Goal: Task Accomplishment & Management: Complete application form

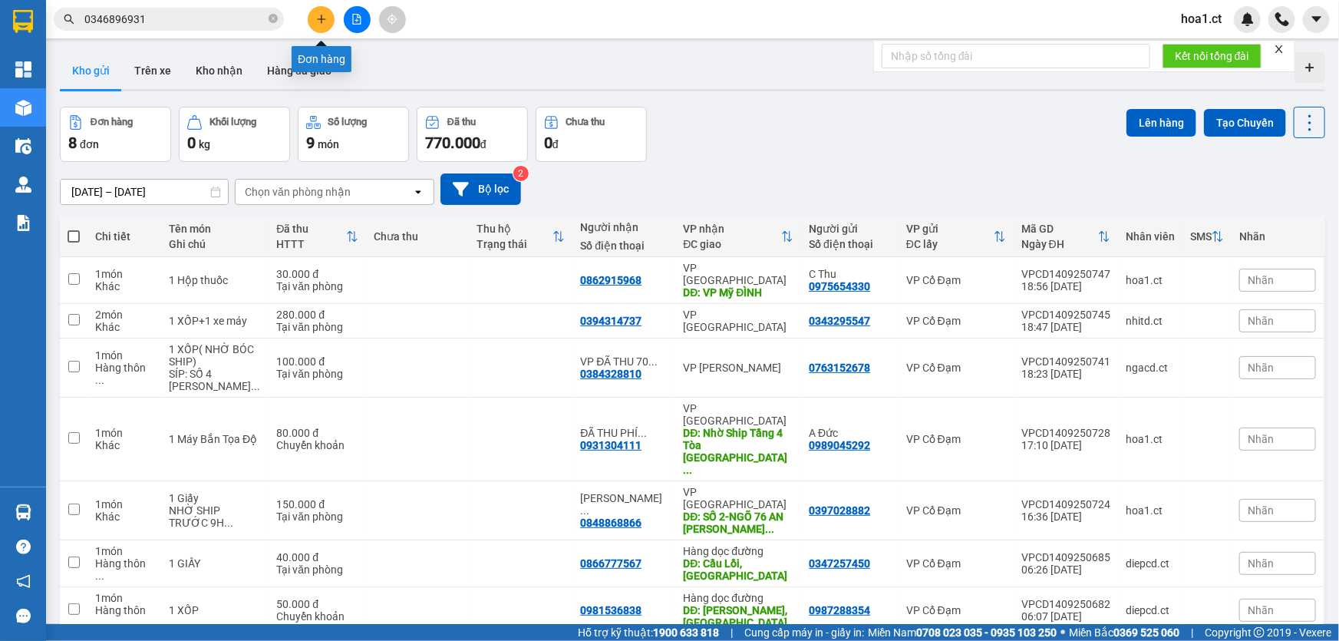
click at [317, 25] on button at bounding box center [321, 19] width 27 height 27
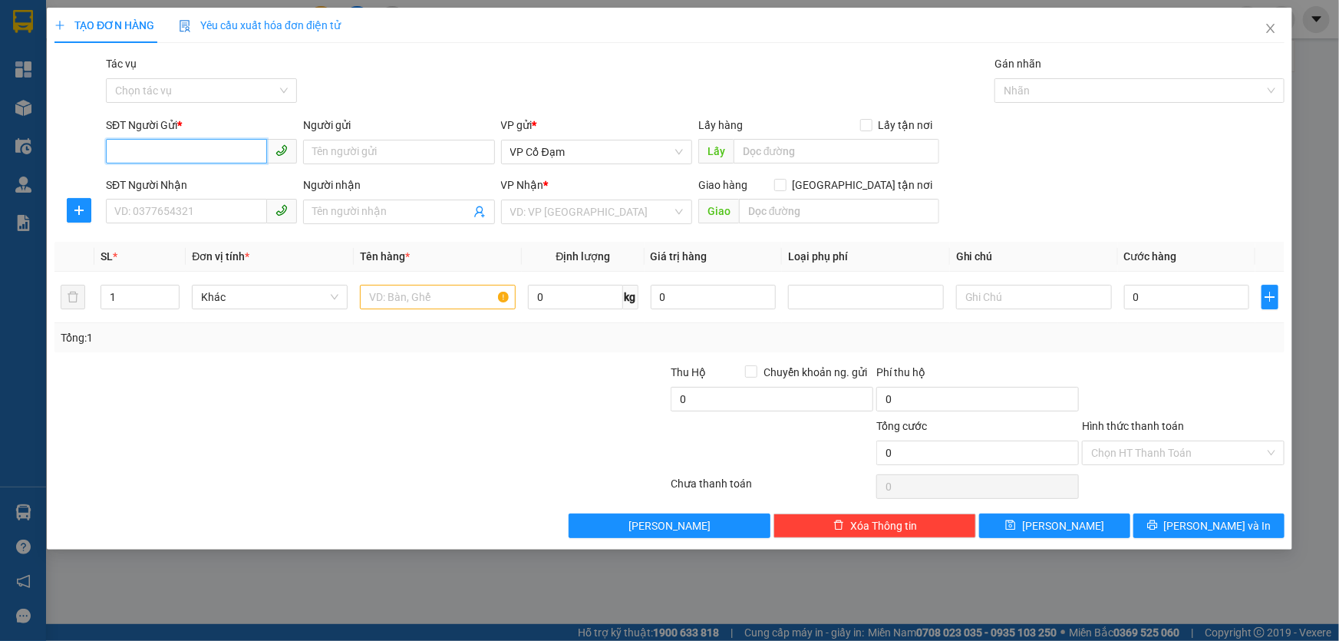
click at [170, 153] on input "SĐT Người Gửi *" at bounding box center [186, 151] width 161 height 25
click at [199, 183] on div "0984988778 - A Quỳnh" at bounding box center [201, 182] width 173 height 17
type input "0984988778"
type input "A Quỳnh"
type input "0988638089"
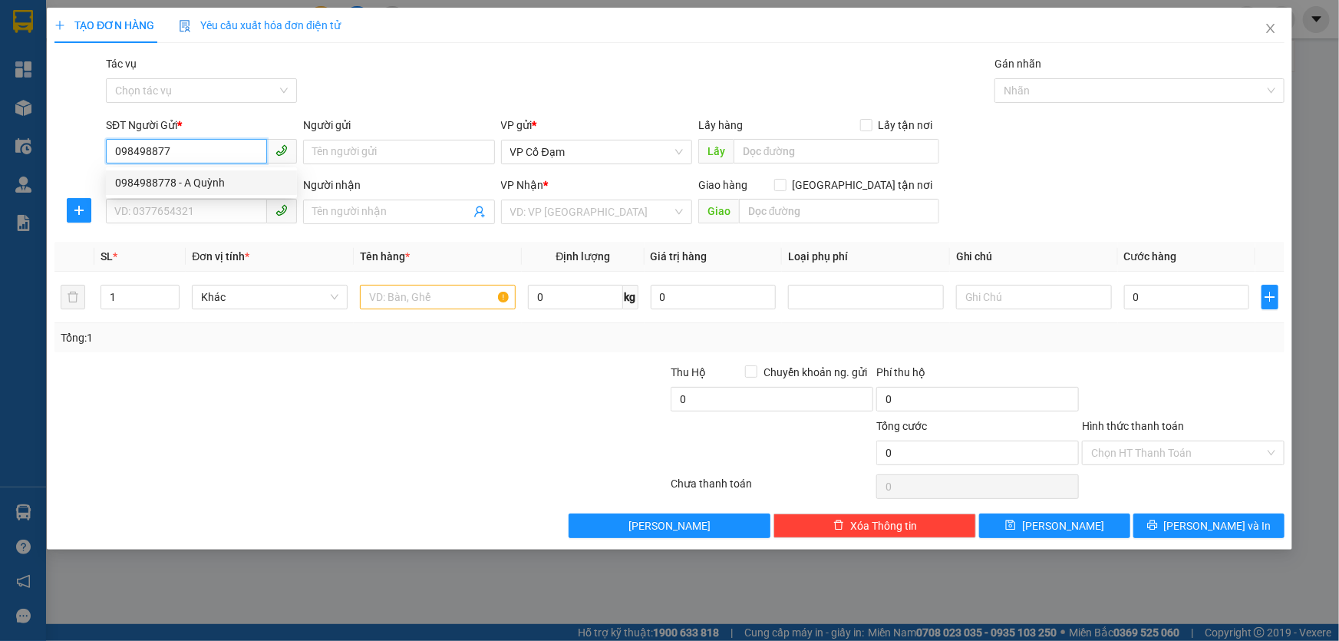
type input "[PERSON_NAME]"
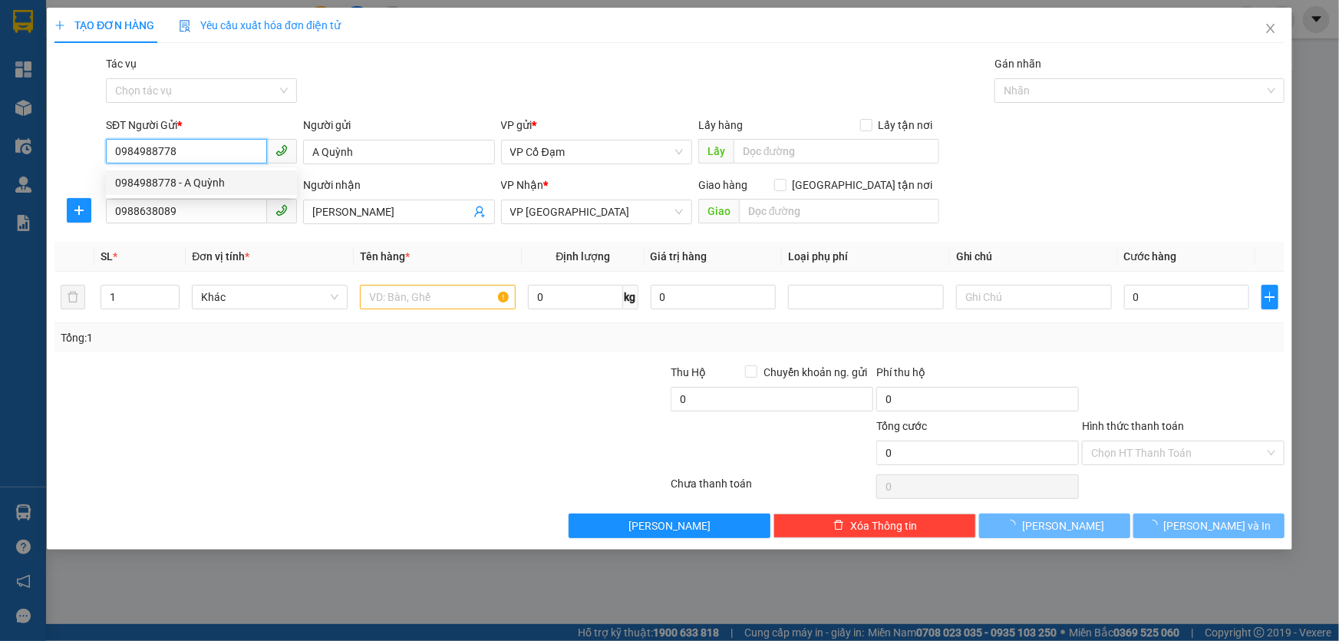
type input "300.000"
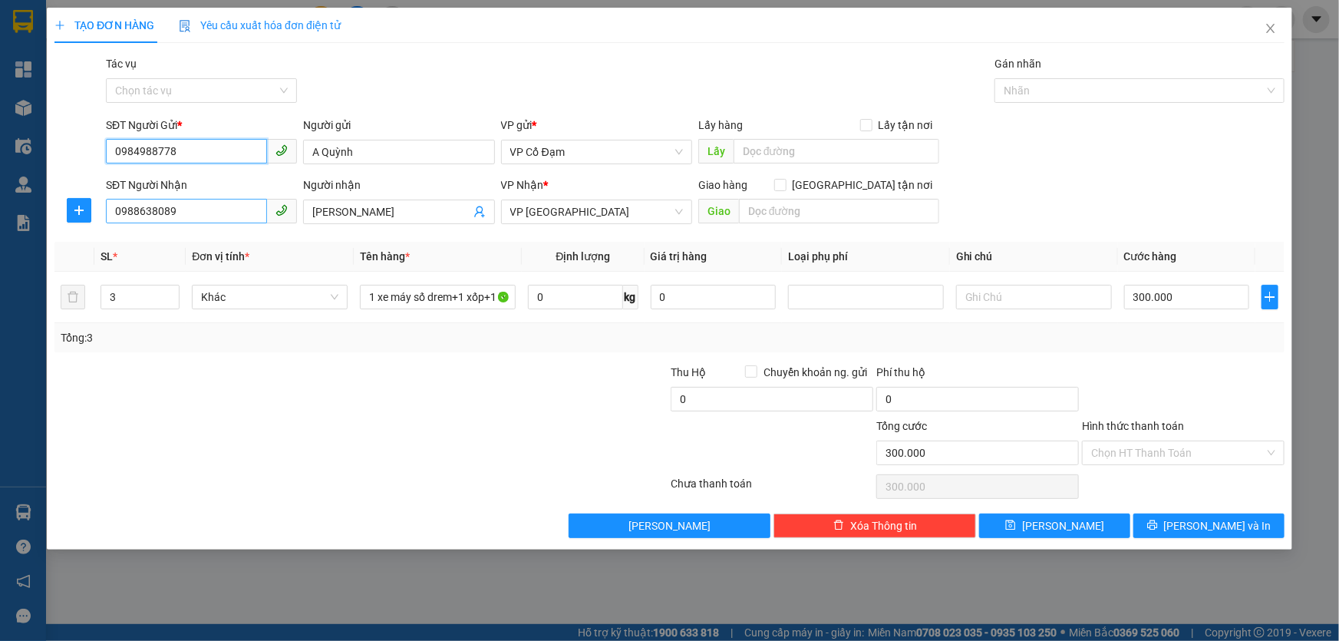
type input "0984988778"
click at [199, 213] on input "0988638089" at bounding box center [186, 211] width 161 height 25
click at [176, 249] on div "0387228888 - A HIỂU" at bounding box center [201, 242] width 173 height 17
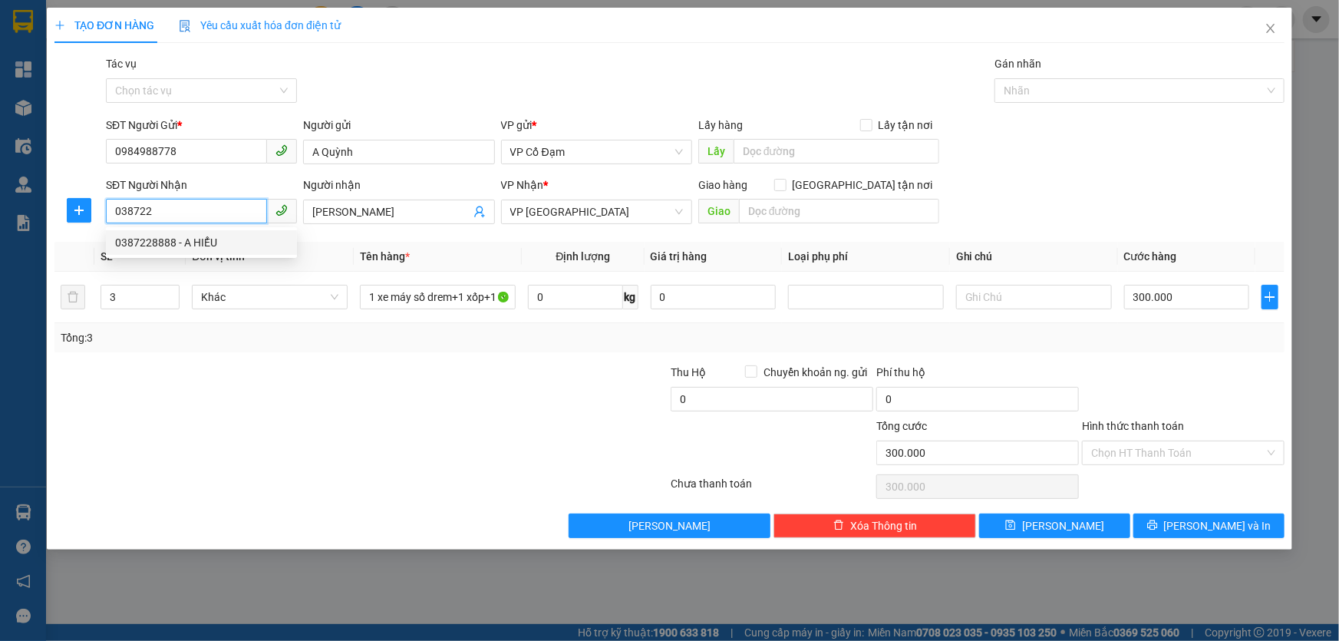
type input "0387228888"
type input "A HIỂU"
type input "BIDC [GEOGRAPHIC_DATA]-SỐ 02 [PERSON_NAME],PHƯỜNG [GEOGRAPHIC_DATA],[GEOGRAPHIC…"
type input "50.000"
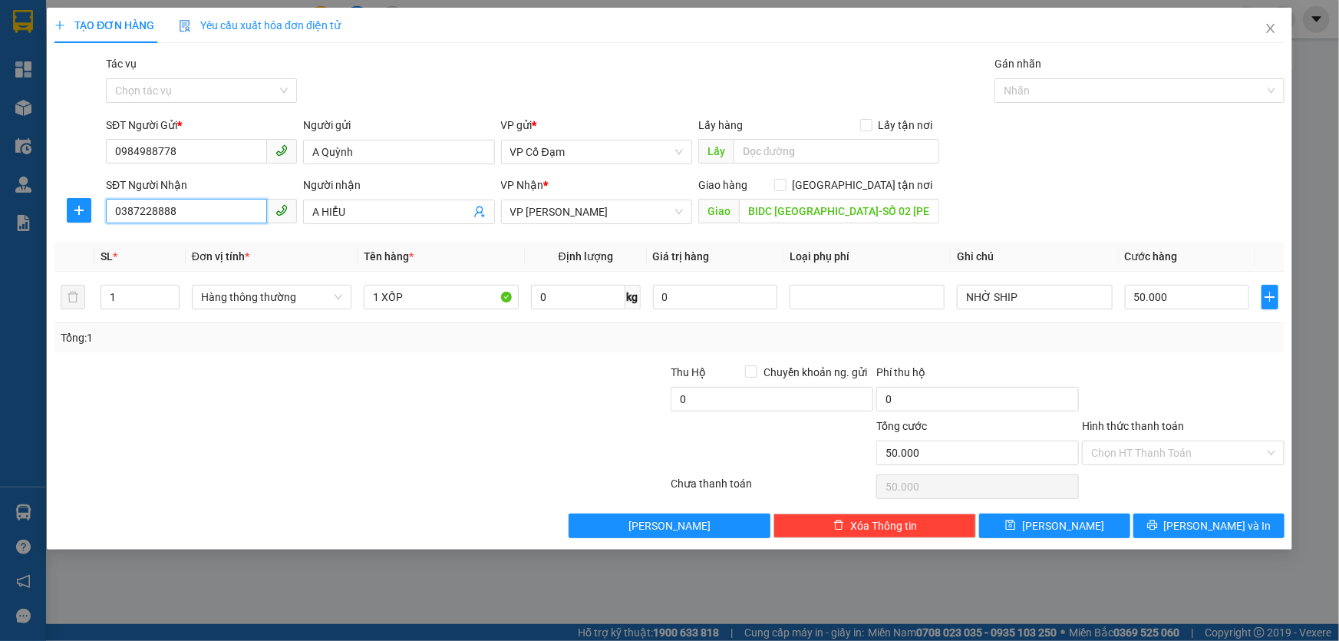
type input "0387228888"
click at [988, 198] on div "SĐT Người Nhận 0387228888 Người nhận A HIỂU VP Nhận * VP [PERSON_NAME] hàng Gia…" at bounding box center [695, 203] width 1184 height 54
click at [1020, 193] on div "SĐT Người Nhận 0387228888 Người nhận A HIỂU VP Nhận * VP [PERSON_NAME] hàng Gia…" at bounding box center [695, 203] width 1184 height 54
click at [417, 299] on input "1 XỐP" at bounding box center [441, 297] width 155 height 25
type input "1 XỐP ĐỒ ĂN"
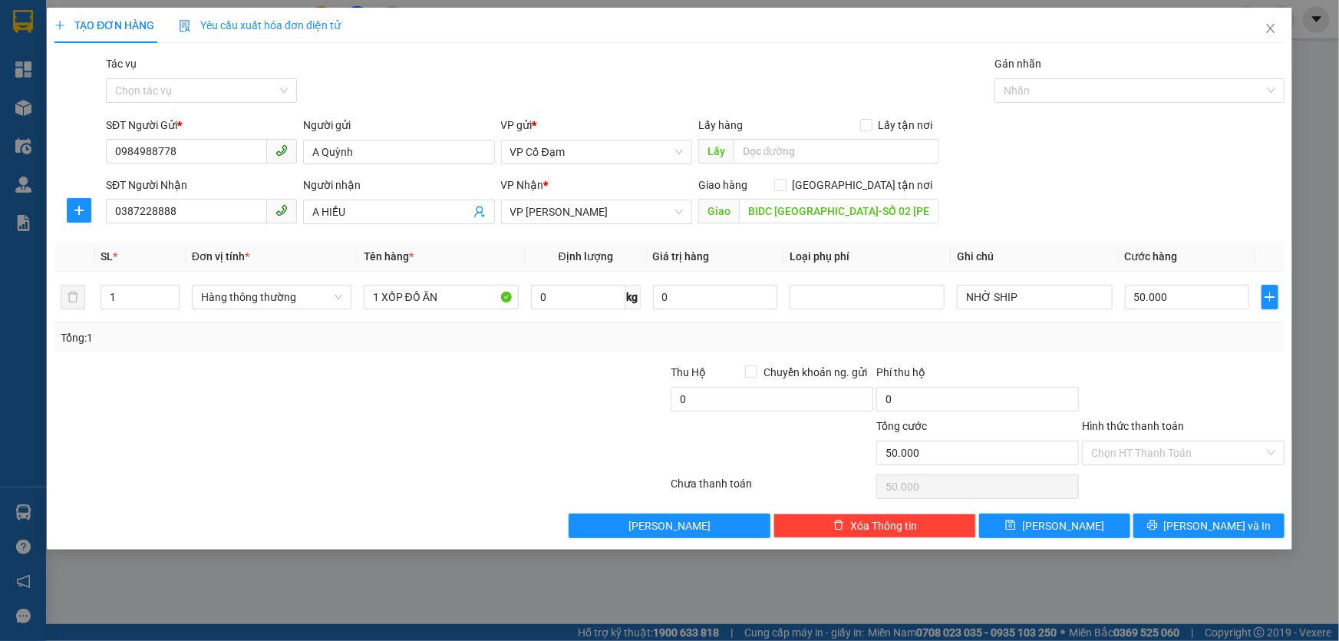
click at [502, 399] on div at bounding box center [567, 391] width 206 height 54
click at [1148, 386] on div at bounding box center [1183, 391] width 206 height 54
click at [1157, 298] on input "50.000" at bounding box center [1187, 297] width 125 height 25
type input "4"
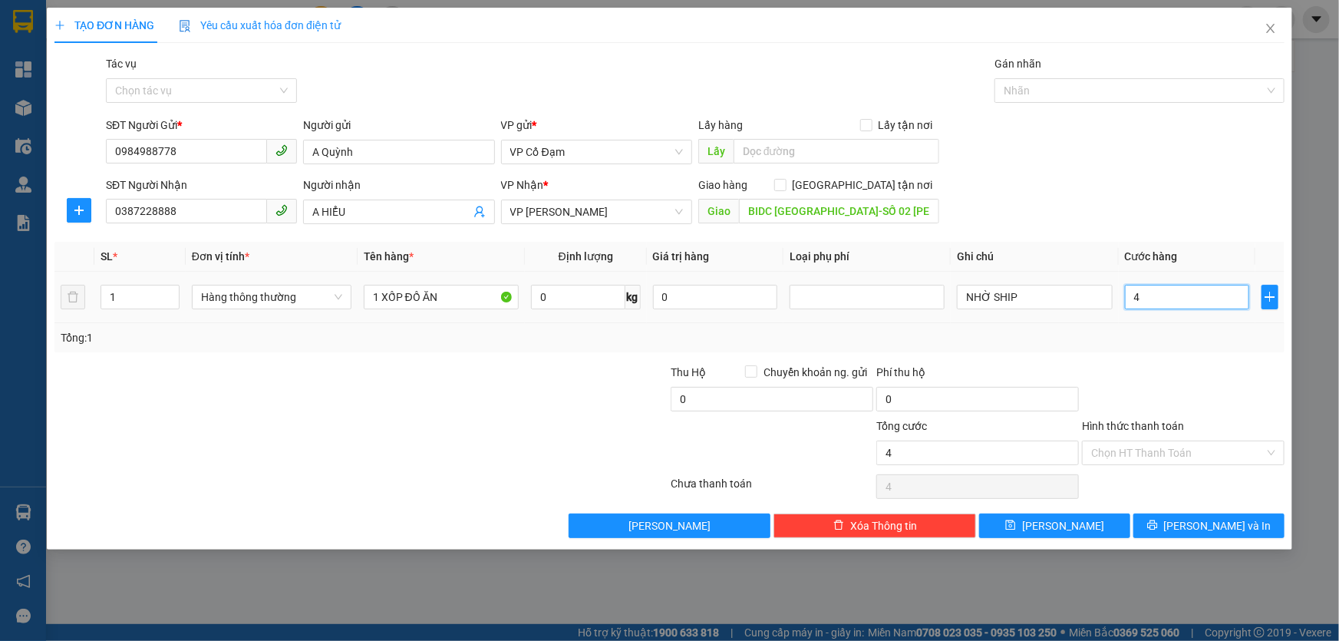
type input "40"
type input "40.000"
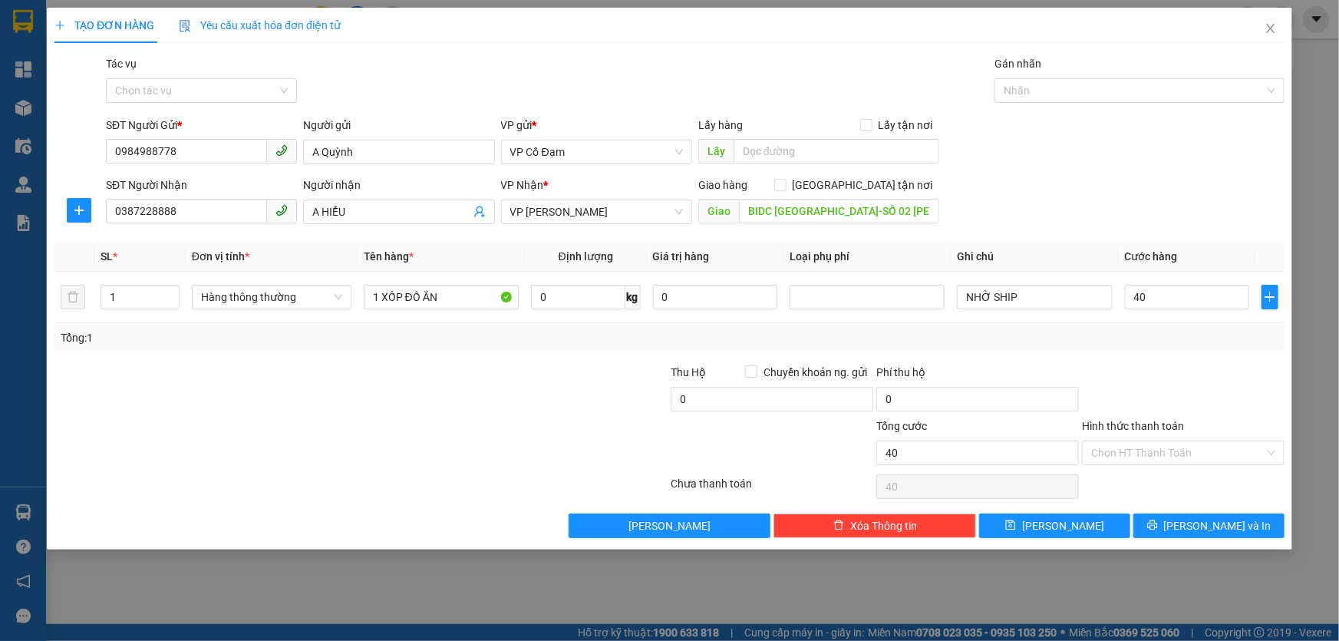
type input "40.000"
drag, startPoint x: 1158, startPoint y: 179, endPoint x: 1150, endPoint y: 171, distance: 10.8
click at [1152, 171] on form "SĐT Người Gửi * 0984988778 Người gửi A Quỳnh VP gửi * VP Cổ Đạm Lấy hàng Lấy tậ…" at bounding box center [669, 174] width 1230 height 114
click at [1045, 298] on input "NHỜ SHIP" at bounding box center [1034, 297] width 155 height 25
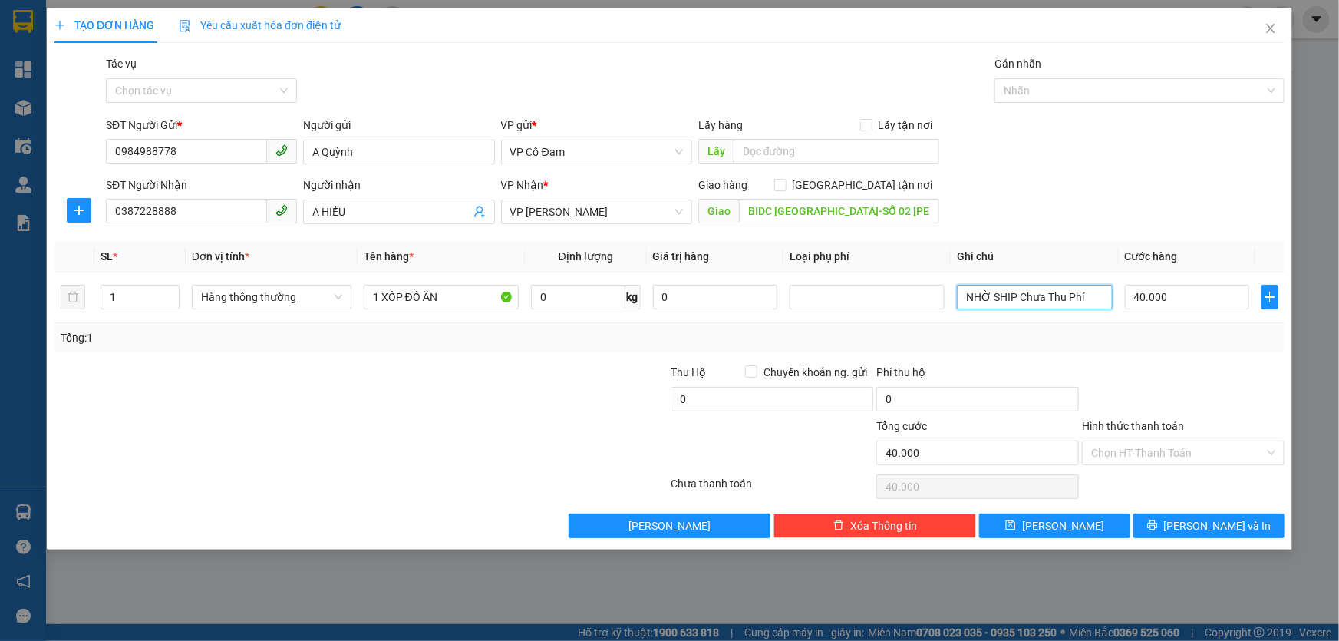
type input "NHỜ SHIP Chưa Thu Phí"
click at [1109, 147] on div "SĐT Người Gửi * 0984988778 Người gửi A Quỳnh VP gửi * VP Cổ Đạm Lấy hàng Lấy tậ…" at bounding box center [695, 144] width 1184 height 54
click at [1076, 535] on button "[PERSON_NAME]" at bounding box center [1054, 525] width 151 height 25
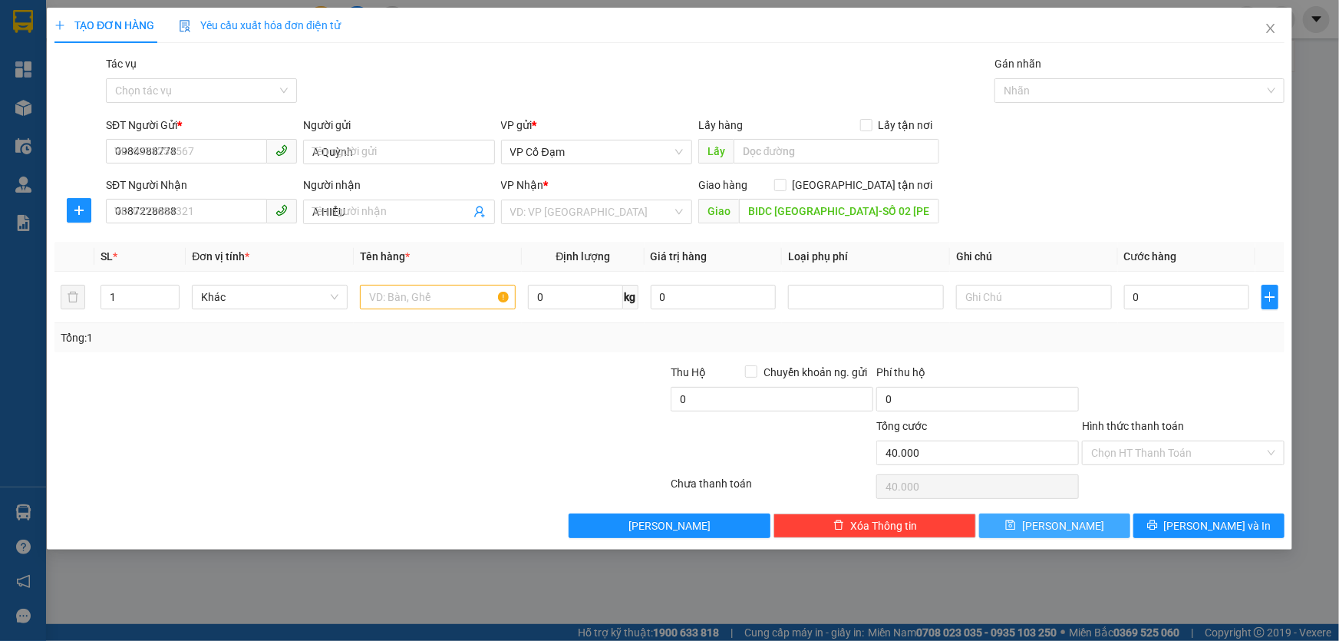
type input "0"
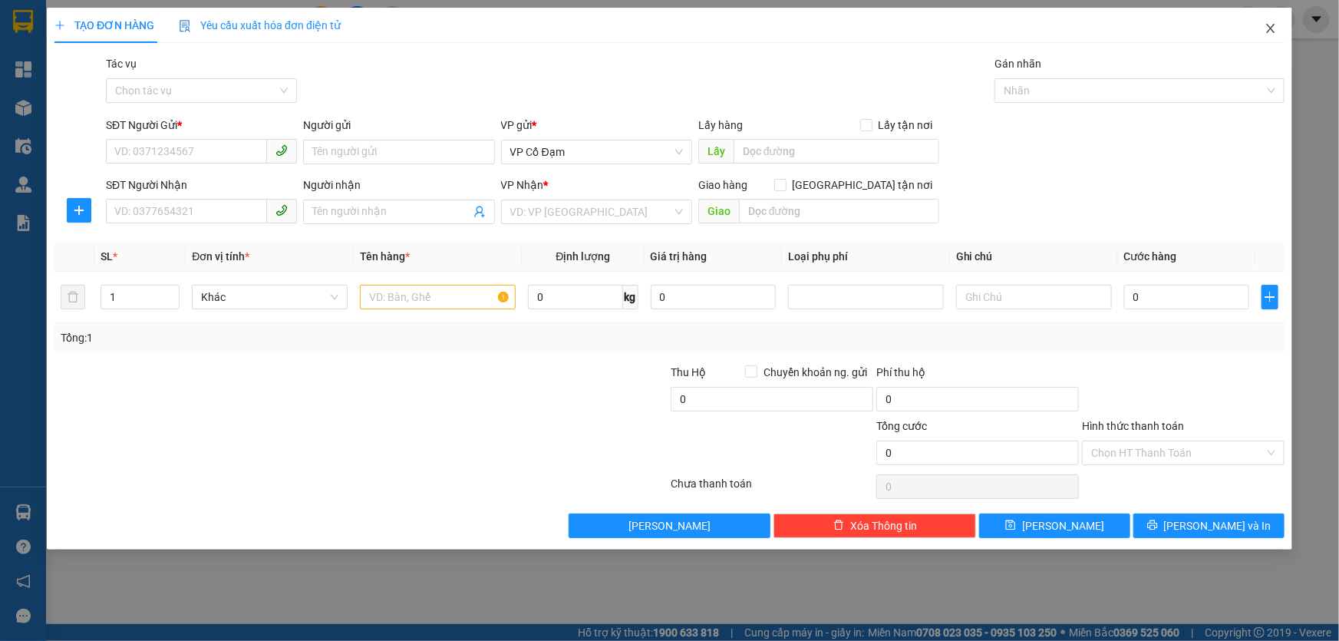
click at [1268, 26] on icon "close" at bounding box center [1270, 28] width 8 height 9
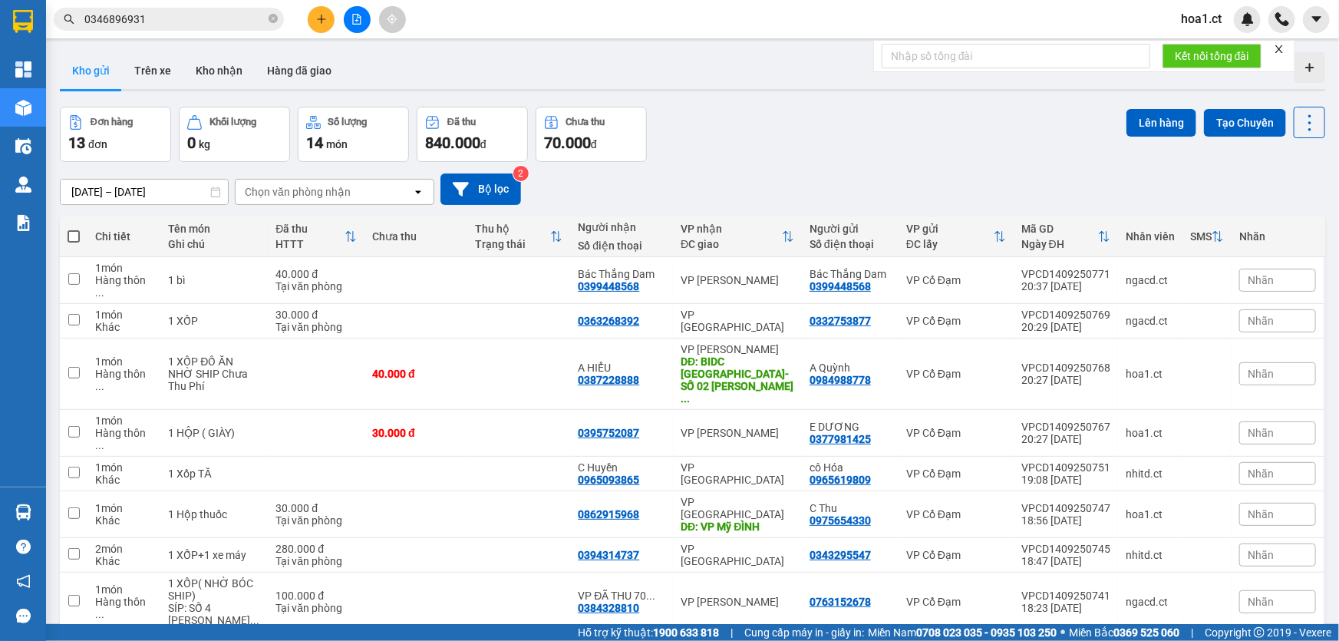
click at [690, 160] on div "Đơn hàng 13 đơn Khối lượng 0 kg Số lượng 14 món Đã thu 840.000 đ Chưa thu 70.00…" at bounding box center [692, 134] width 1265 height 55
click at [756, 176] on div "[DATE] – [DATE] Press the down arrow key to interact with the calendar and sele…" at bounding box center [692, 188] width 1265 height 31
click at [522, 65] on div "Kho gửi Trên xe Kho nhận Hàng đã giao" at bounding box center [692, 72] width 1265 height 41
click at [84, 64] on button "Kho gửi" at bounding box center [91, 70] width 62 height 37
click at [755, 141] on div "Đơn hàng 13 đơn Khối lượng 0 kg Số lượng 14 món Đã thu 840.000 đ Chưa thu 70.00…" at bounding box center [692, 134] width 1265 height 55
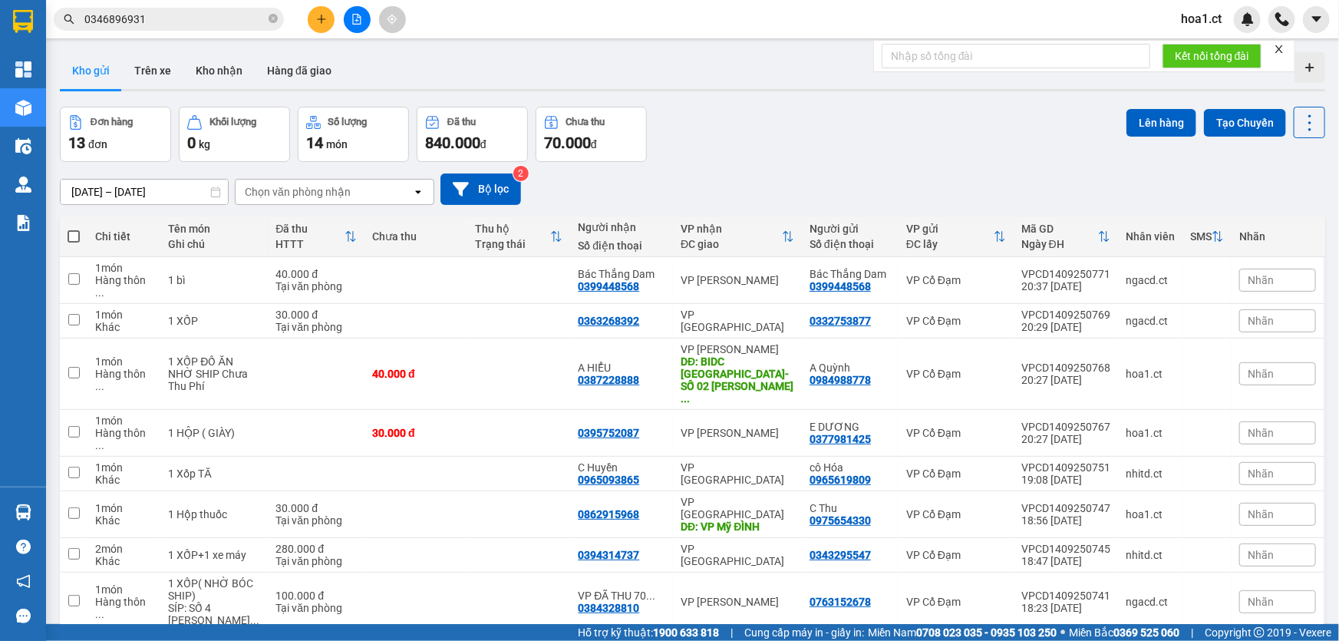
click at [94, 68] on button "Kho gửi" at bounding box center [91, 70] width 62 height 37
click at [609, 71] on div "Kho gửi Trên xe Kho nhận Hàng đã giao" at bounding box center [692, 72] width 1265 height 41
